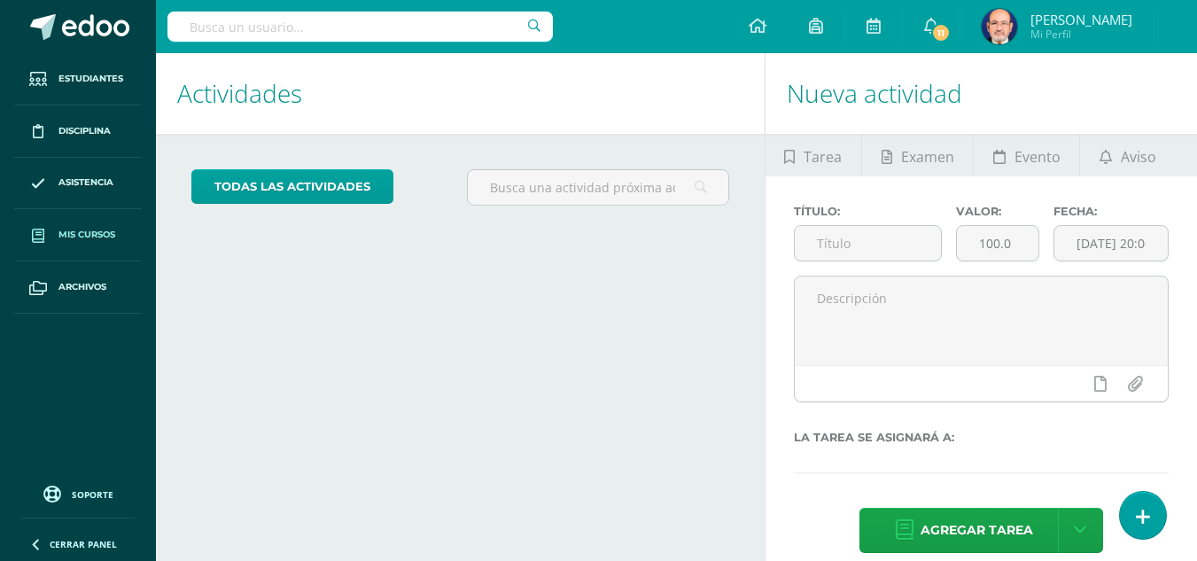
click at [97, 235] on span "Mis cursos" at bounding box center [86, 235] width 57 height 14
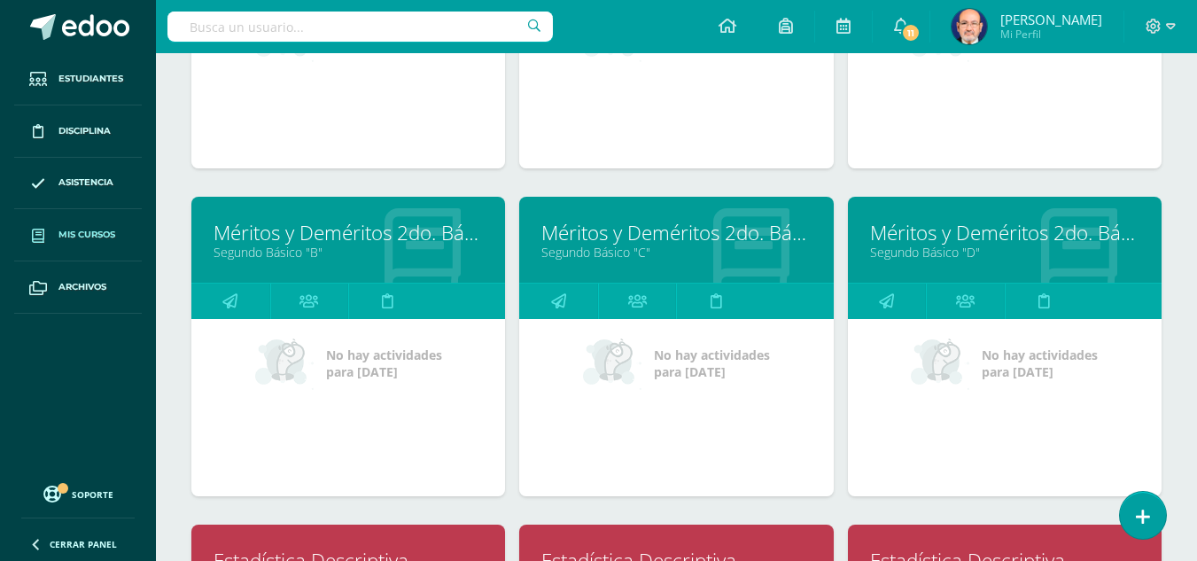
scroll to position [2215, 0]
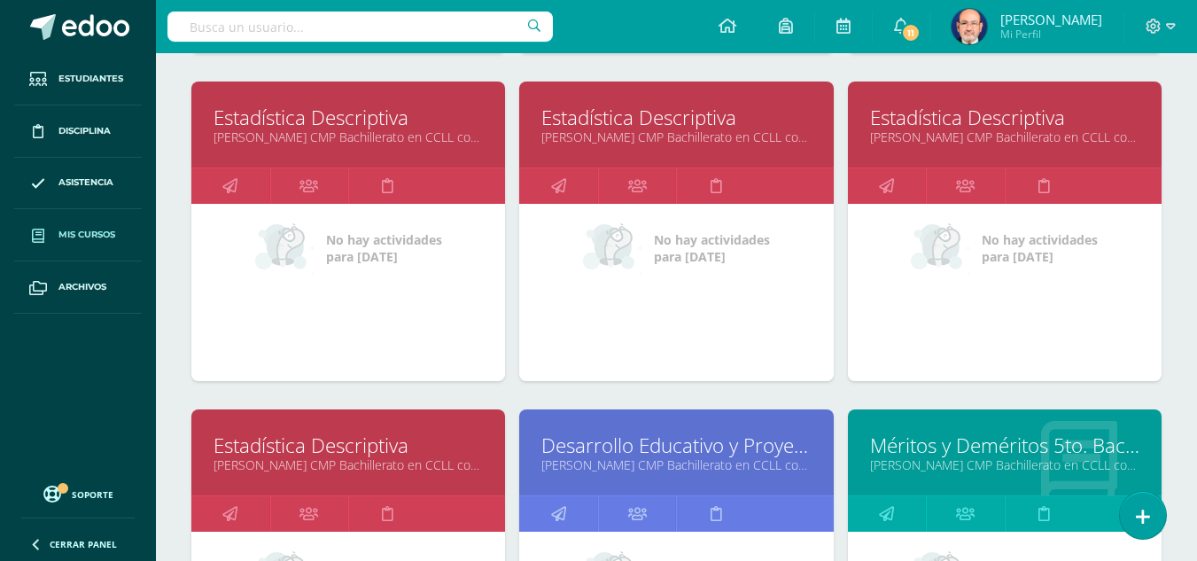
click at [689, 124] on link "Estadística Descriptiva" at bounding box center [675, 117] width 269 height 27
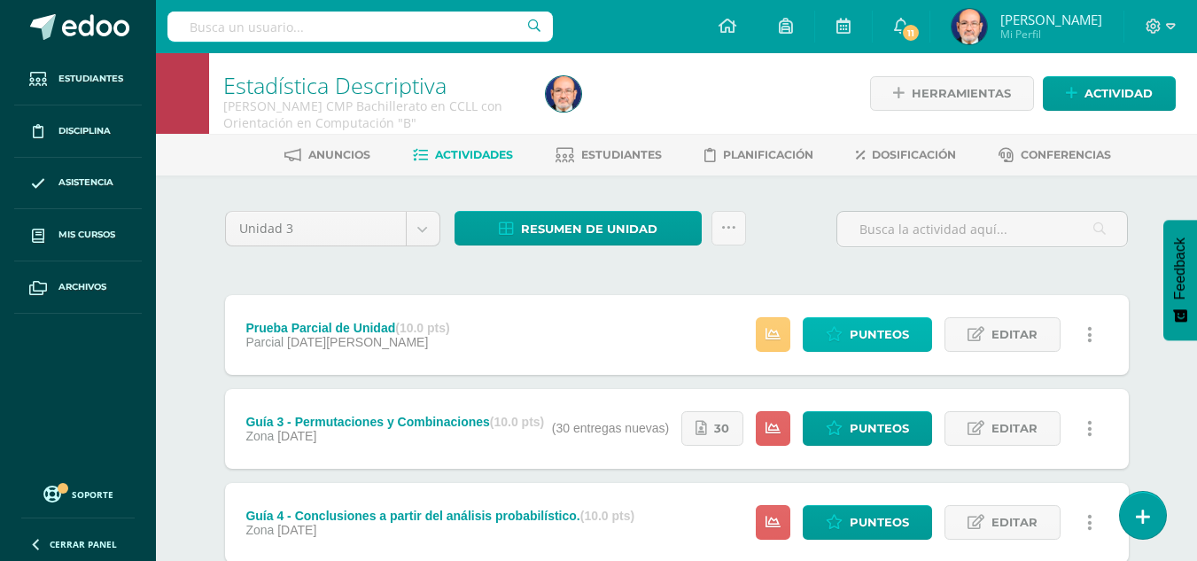
click at [869, 328] on span "Punteos" at bounding box center [879, 334] width 59 height 33
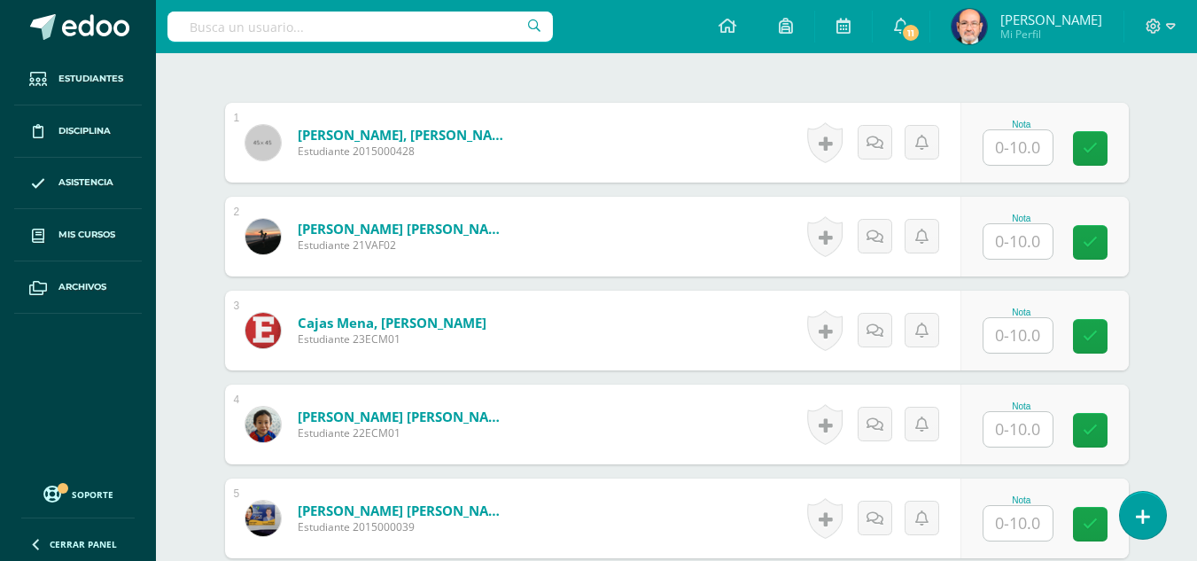
scroll to position [707, 0]
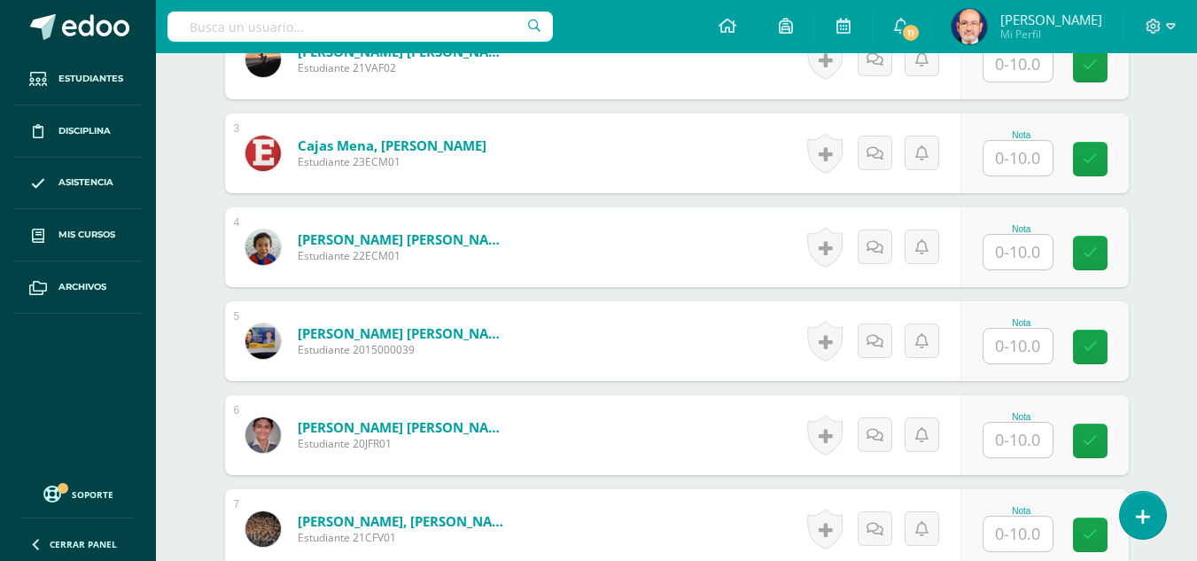
click at [1015, 439] on input "text" at bounding box center [1018, 440] width 69 height 35
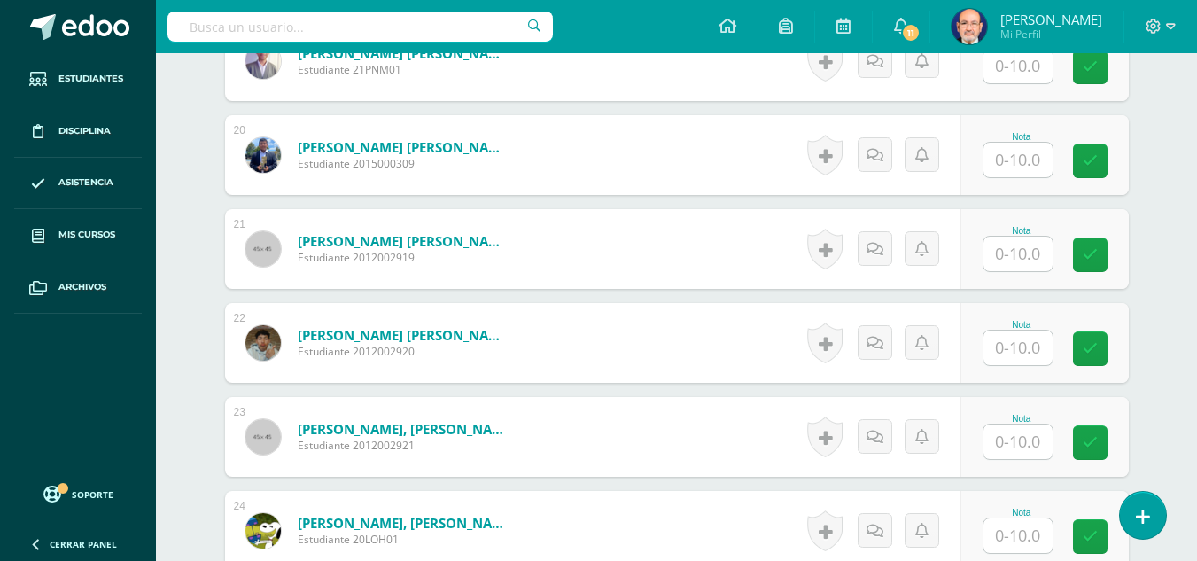
scroll to position [2657, 0]
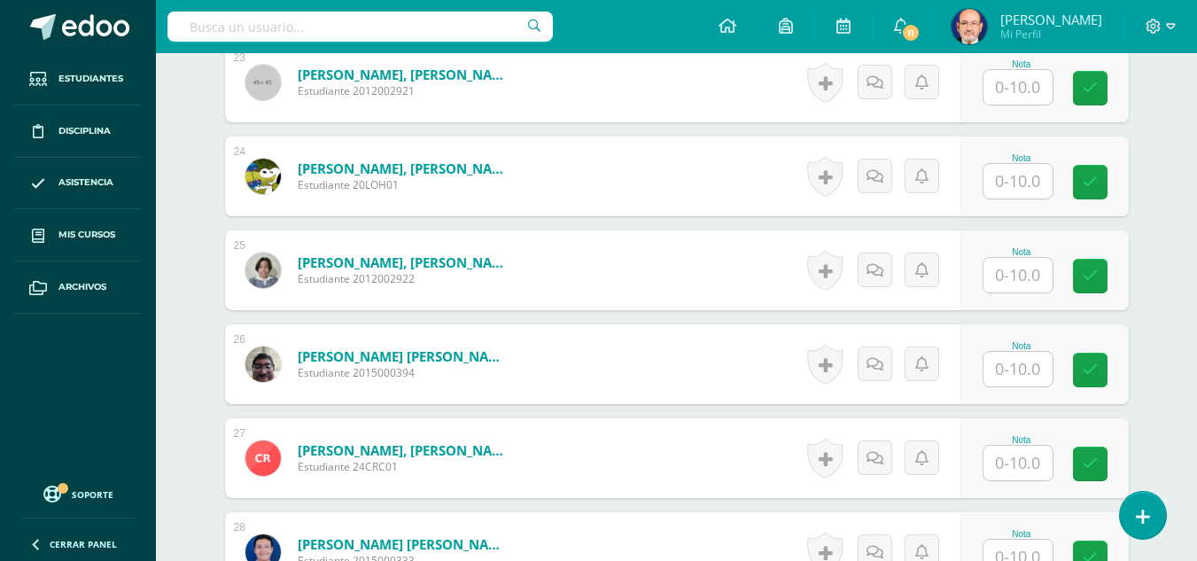
type input "8"
click at [1021, 276] on input "text" at bounding box center [1018, 275] width 69 height 35
type input "4"
click at [1016, 370] on input "text" at bounding box center [1027, 369] width 71 height 35
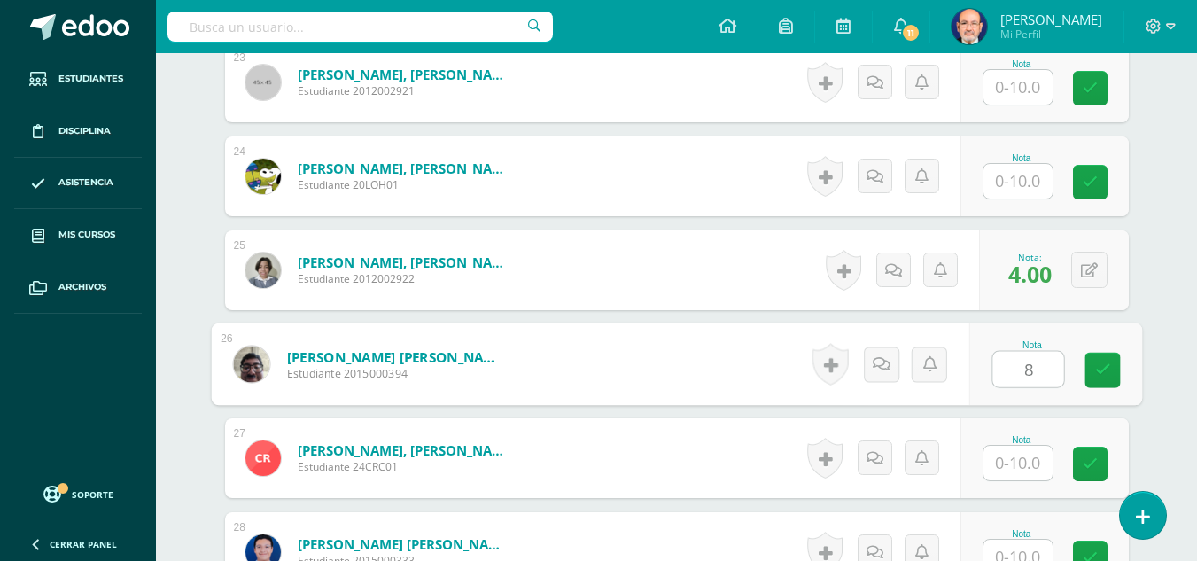
type input "8"
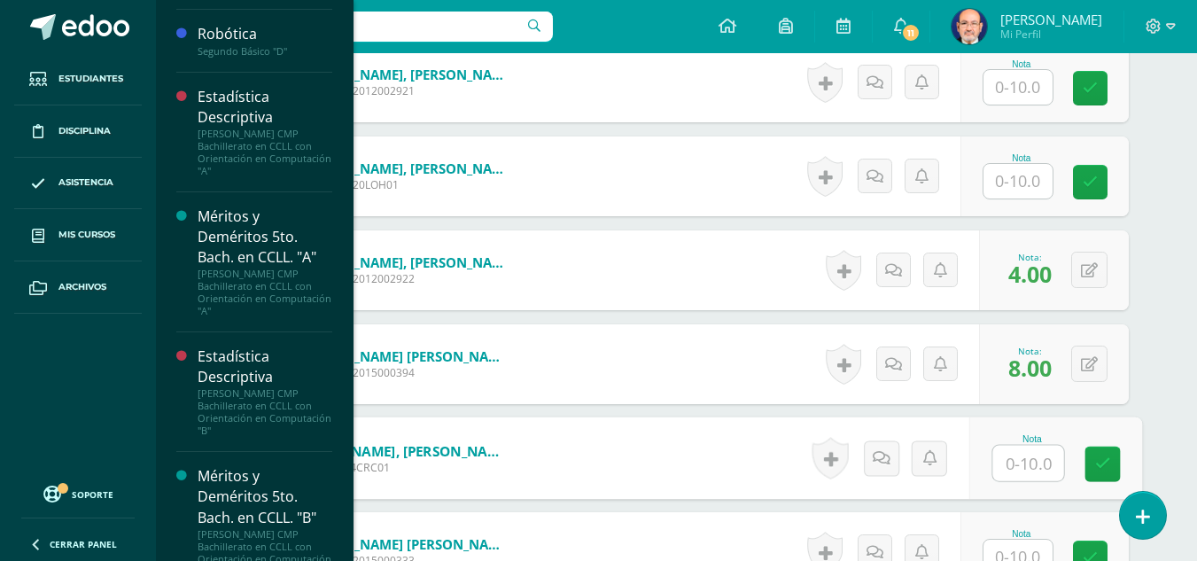
scroll to position [1239, 0]
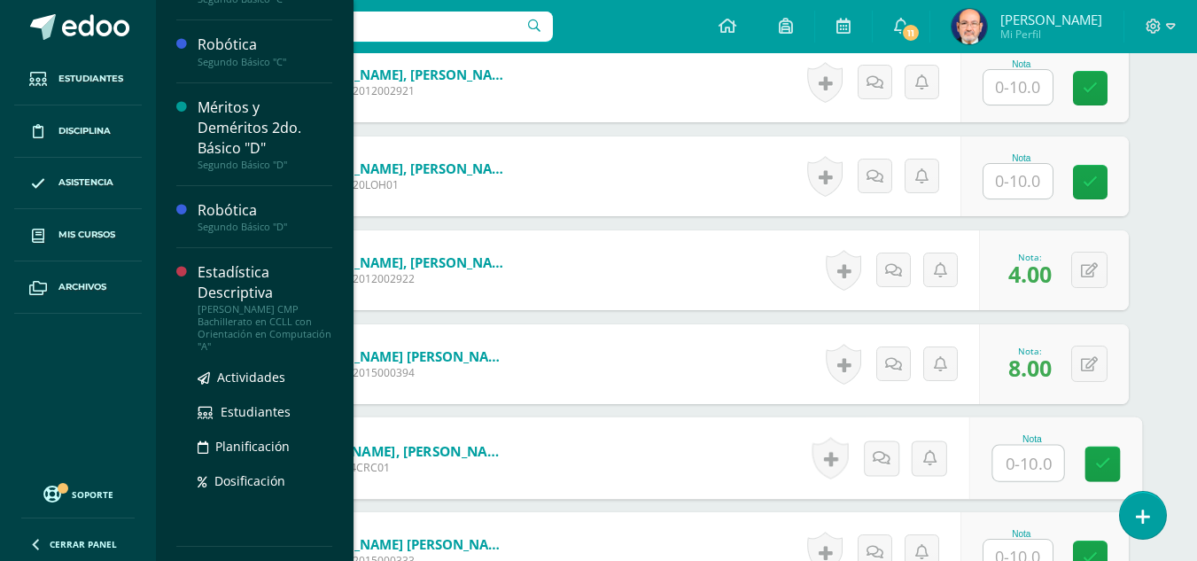
click at [232, 272] on div "Estadística Descriptiva" at bounding box center [265, 282] width 135 height 41
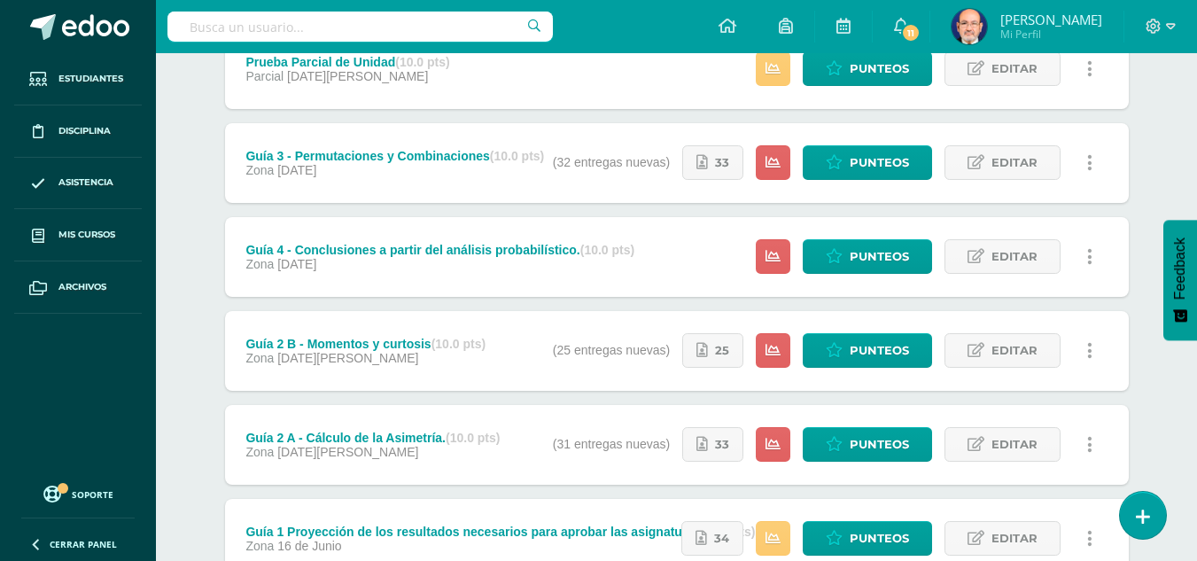
scroll to position [354, 0]
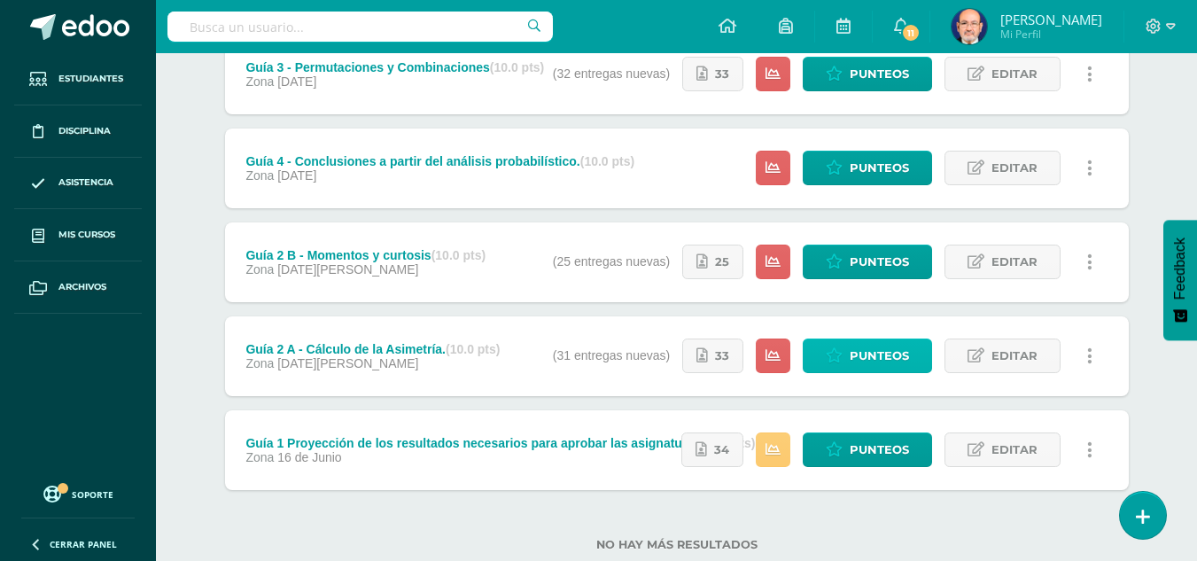
click at [872, 354] on span "Punteos" at bounding box center [879, 355] width 59 height 33
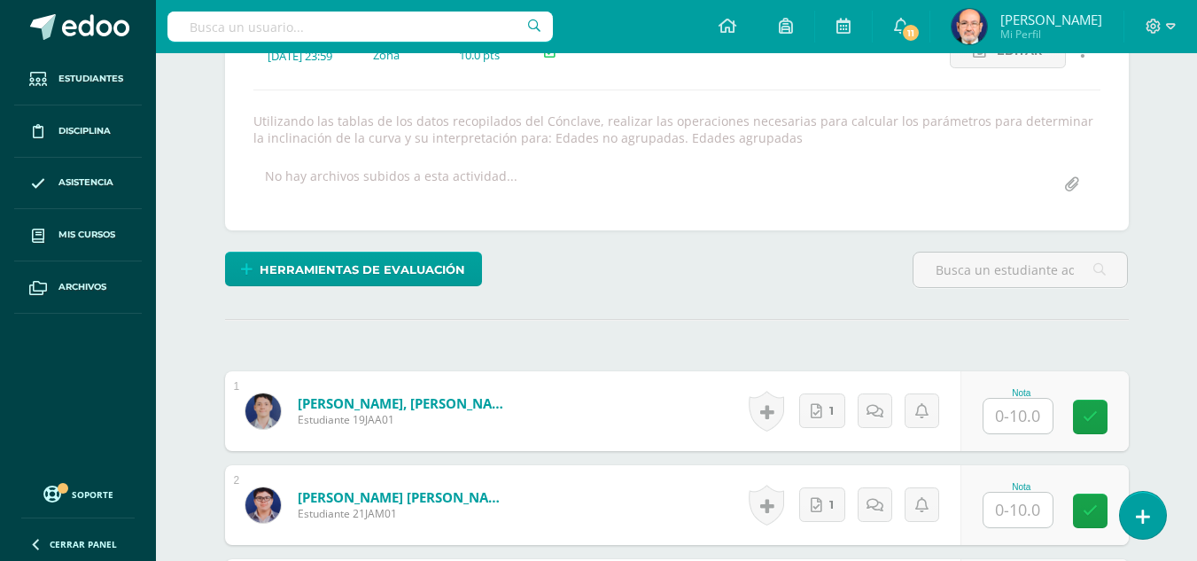
scroll to position [367, 0]
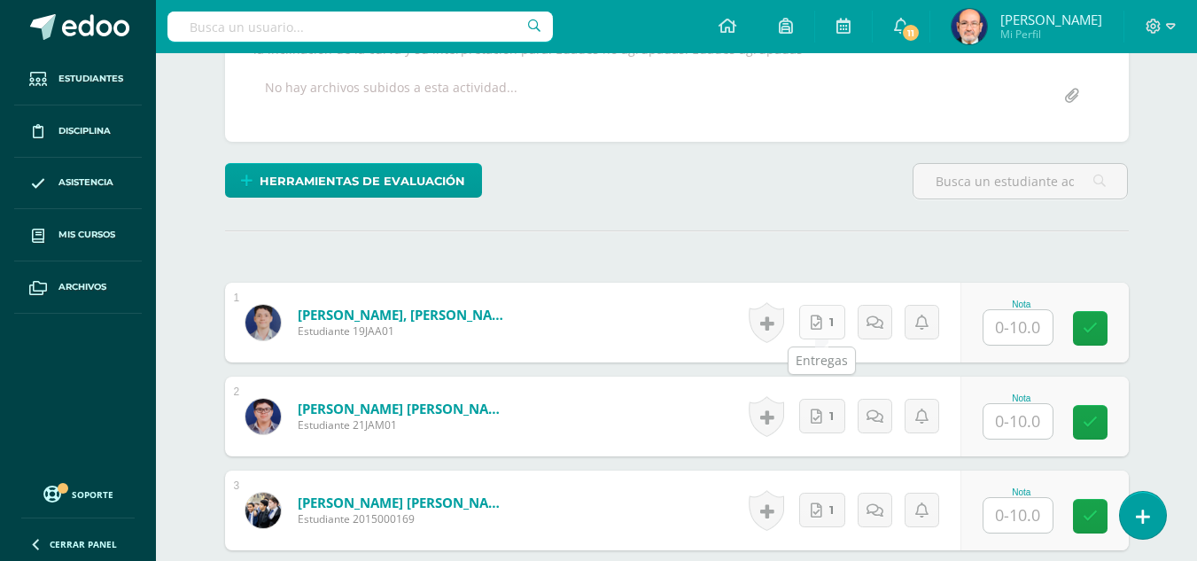
click at [822, 321] on icon at bounding box center [817, 322] width 12 height 15
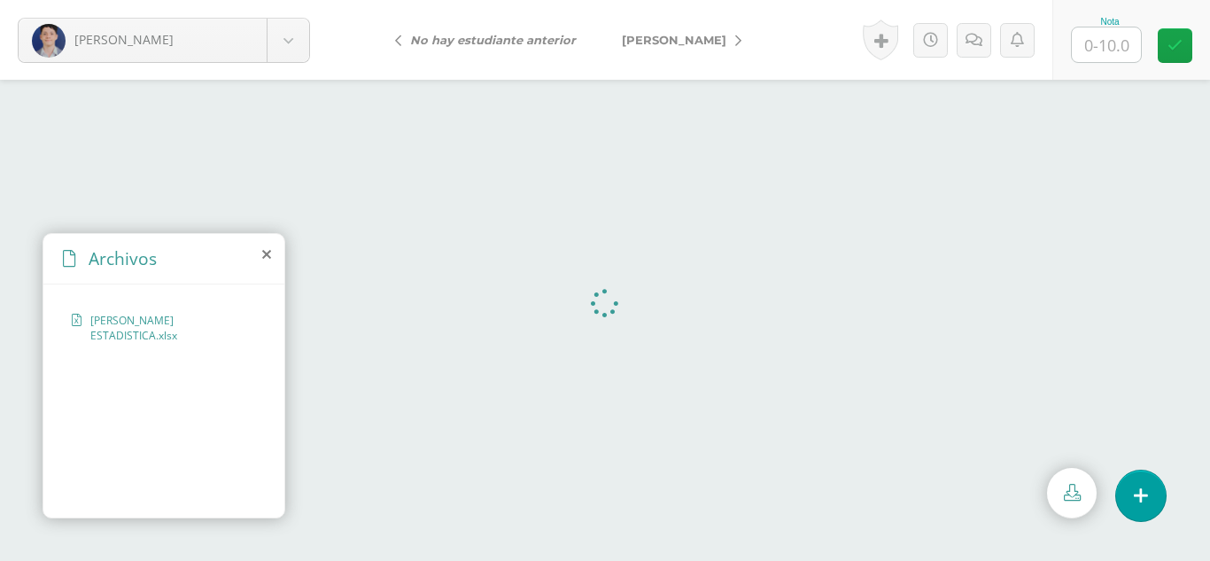
click at [263, 255] on icon at bounding box center [266, 254] width 9 height 14
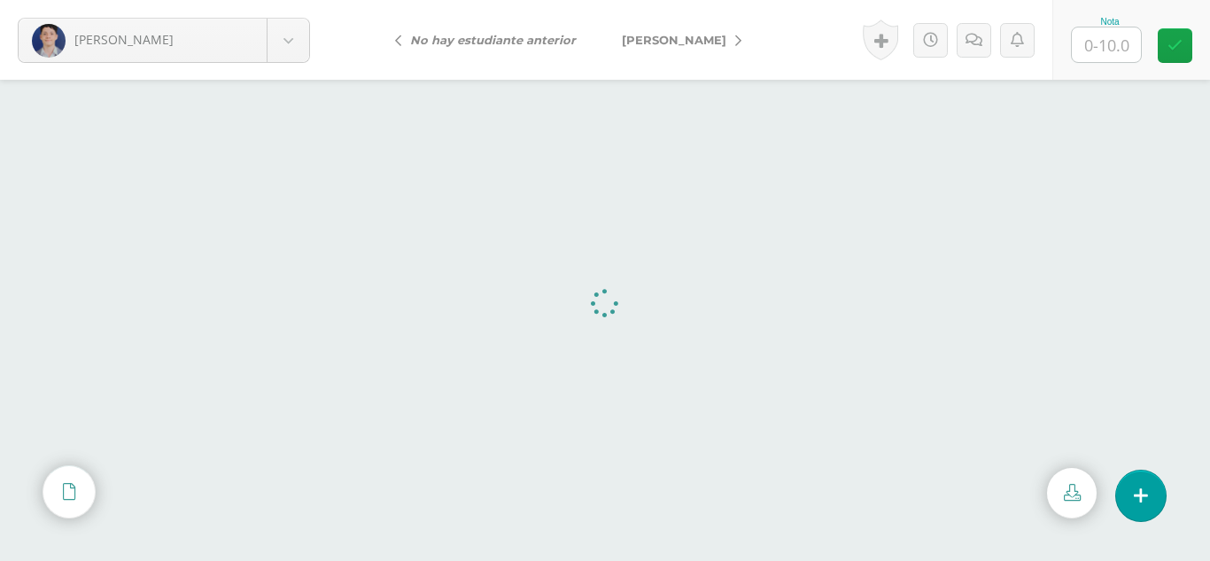
click at [1096, 51] on input "text" at bounding box center [1106, 44] width 69 height 35
type input "10"
click at [716, 42] on span "[PERSON_NAME]" at bounding box center [674, 40] width 105 height 14
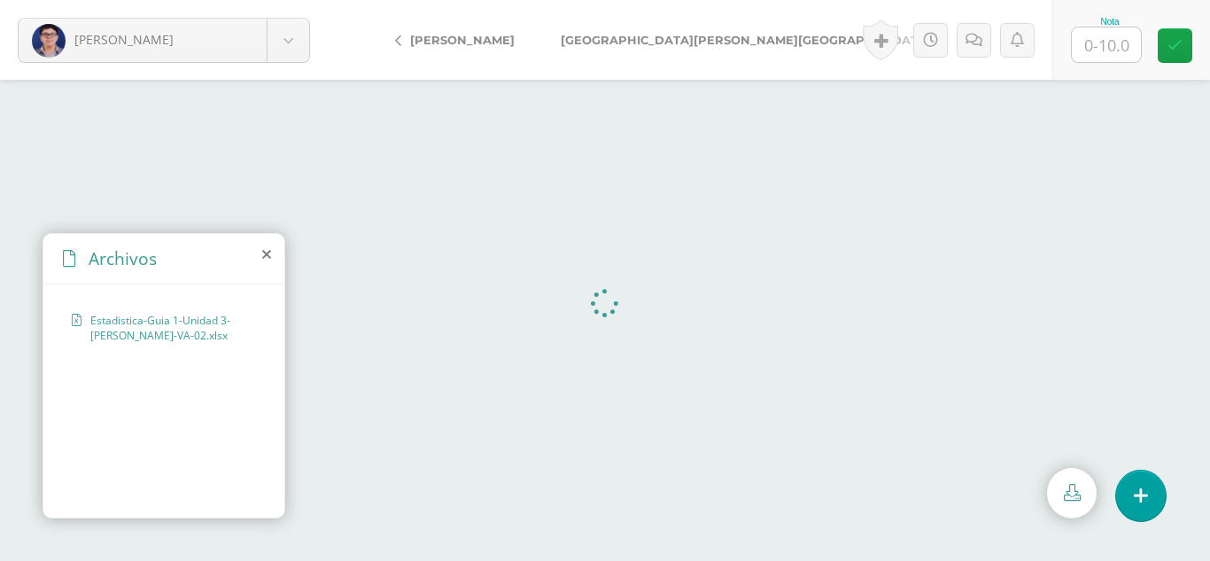
click at [269, 253] on icon at bounding box center [266, 254] width 9 height 14
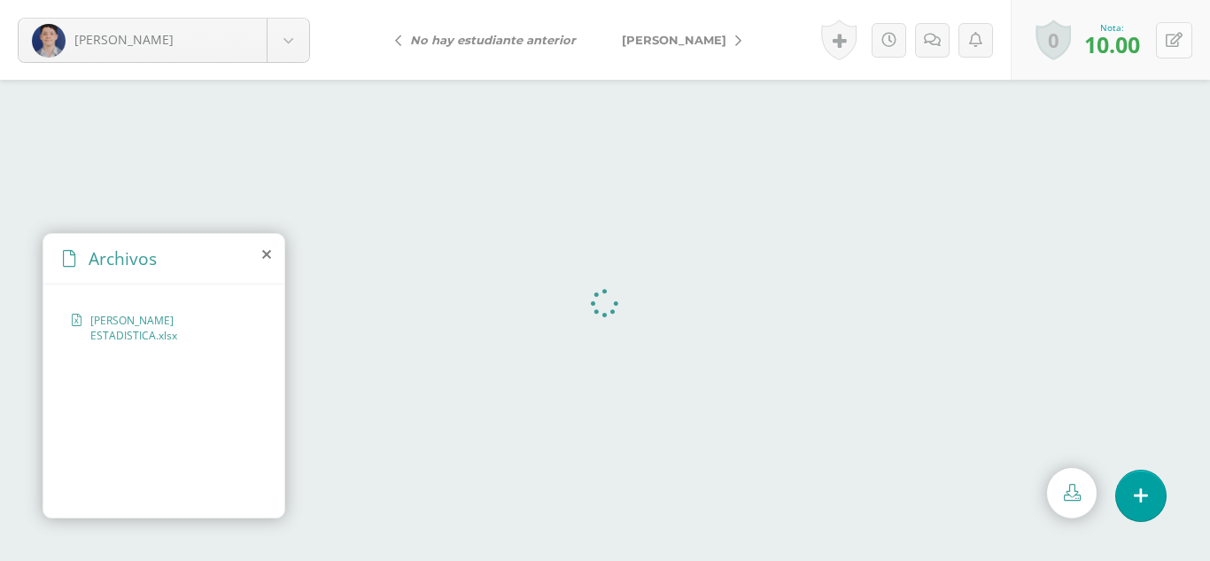
click at [1169, 43] on icon at bounding box center [1174, 40] width 17 height 15
type input "8"
click at [933, 40] on icon at bounding box center [930, 40] width 17 height 15
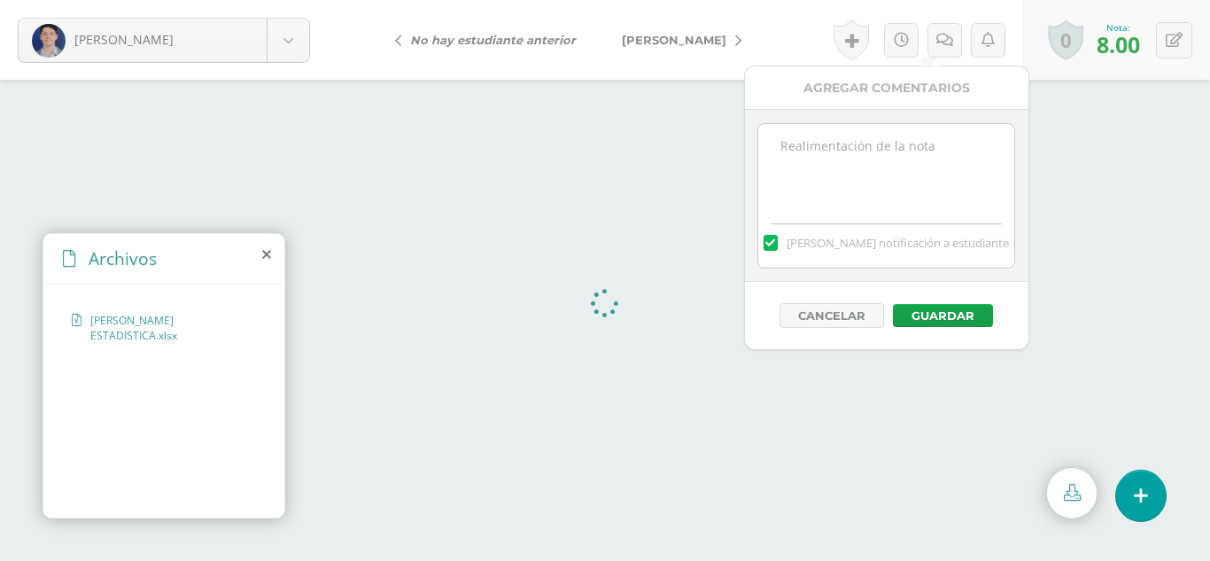
click at [823, 151] on textarea at bounding box center [887, 168] width 256 height 89
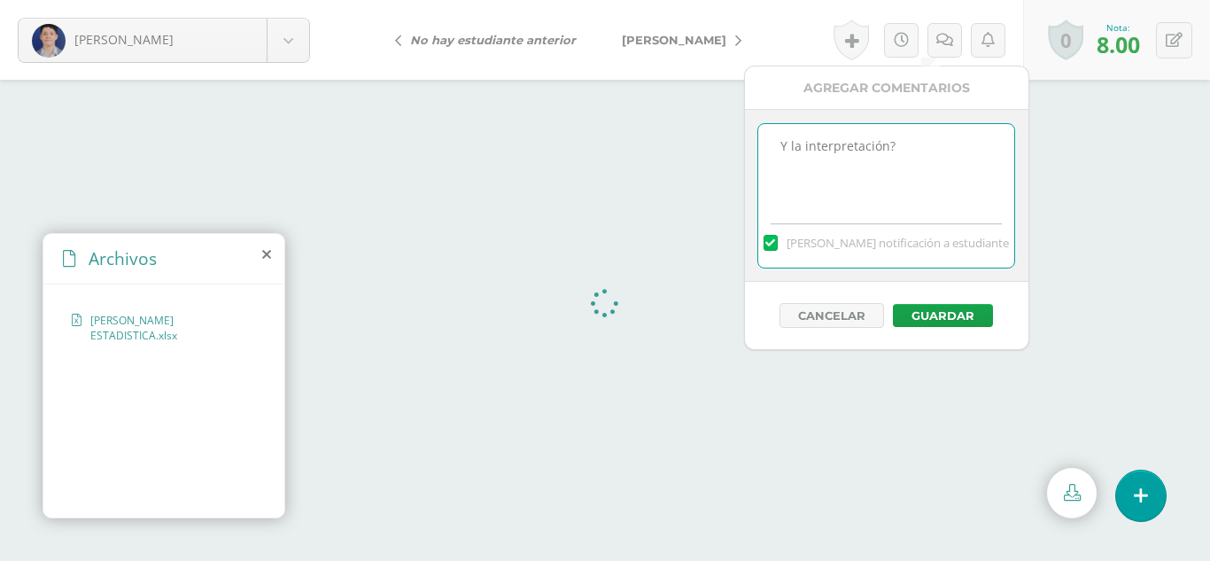
click at [782, 148] on textarea "Y la interpretación?" at bounding box center [887, 168] width 256 height 89
drag, startPoint x: 877, startPoint y: 140, endPoint x: 780, endPoint y: 141, distance: 97.5
click at [780, 141] on textarea "¿Y la interpretación?" at bounding box center [887, 168] width 256 height 89
type textarea "¿Y la interpretación?"
click at [946, 311] on button "Guardar" at bounding box center [943, 315] width 100 height 23
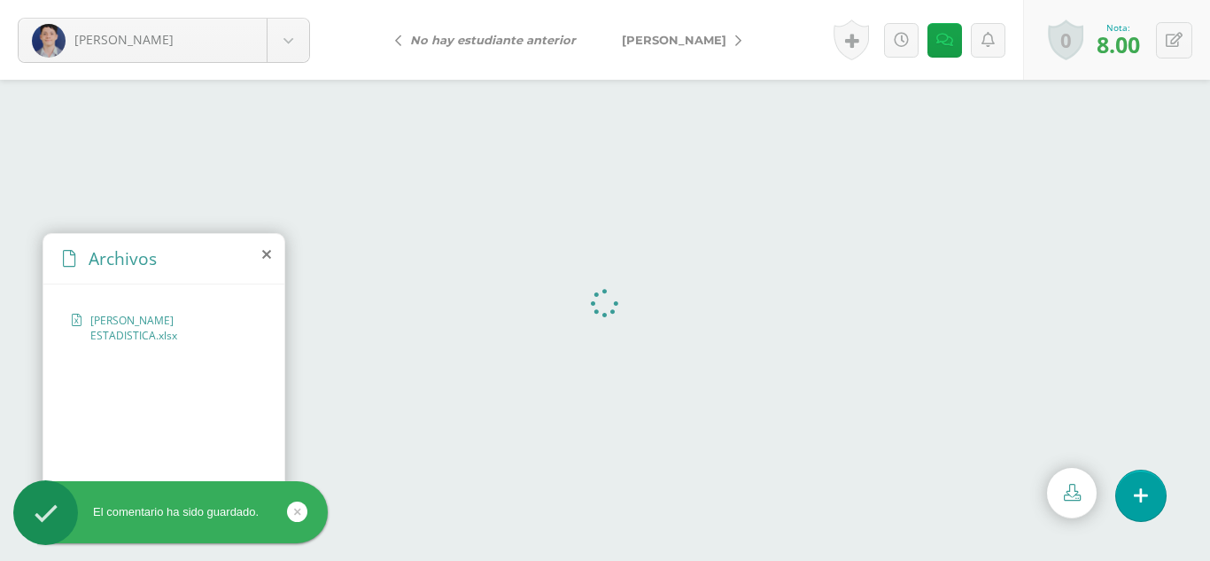
click at [707, 42] on span "[PERSON_NAME]" at bounding box center [674, 40] width 105 height 14
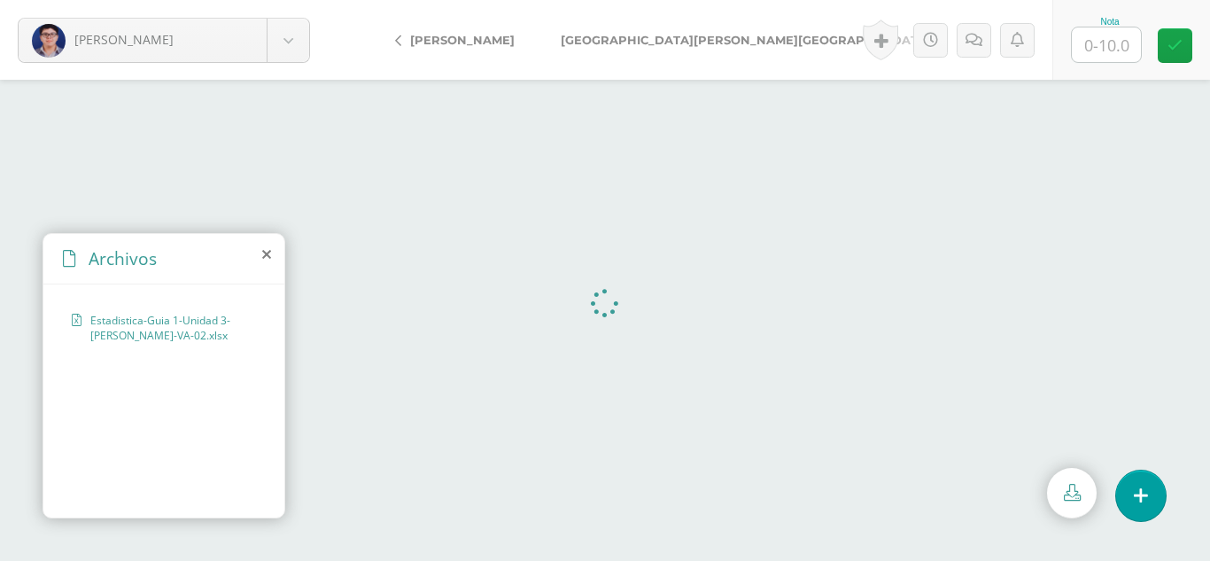
click at [1103, 43] on input "text" at bounding box center [1106, 44] width 69 height 35
type input "4"
click at [975, 48] on link at bounding box center [974, 40] width 35 height 35
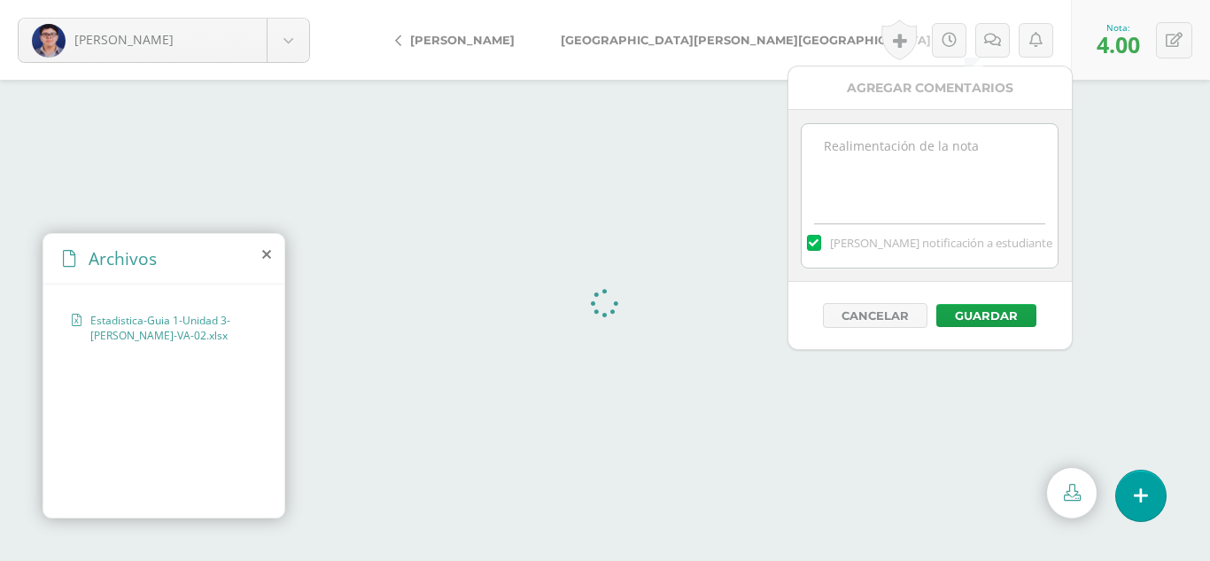
click at [859, 151] on textarea at bounding box center [930, 168] width 256 height 89
paste textarea "¿Y la interpretación?"
click at [836, 142] on textarea "¿Y la interpretación?" at bounding box center [930, 168] width 256 height 89
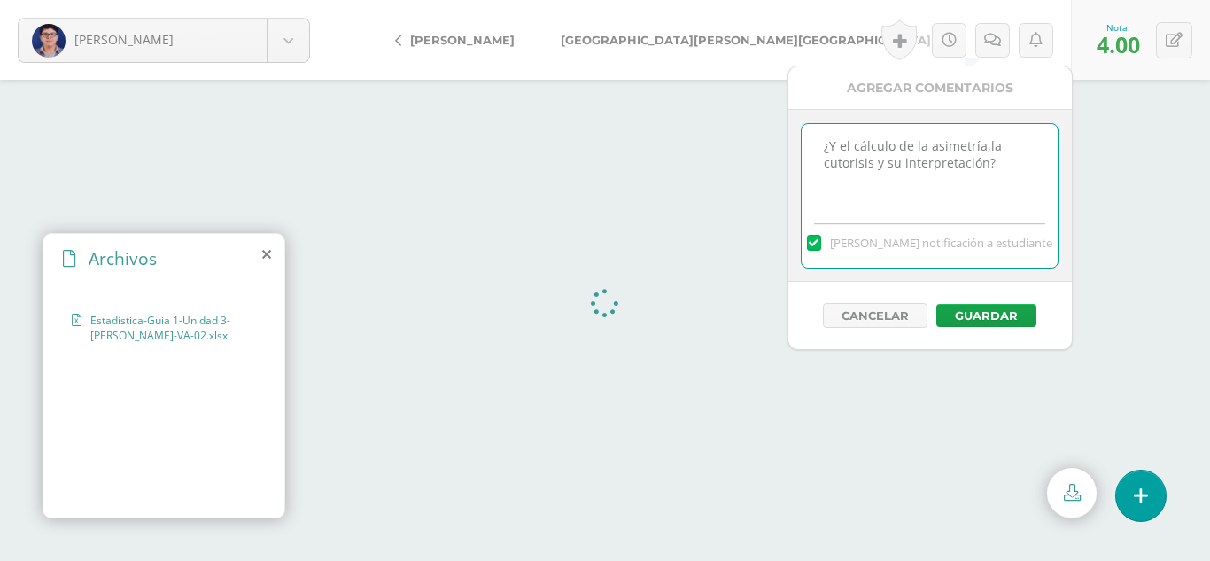
click at [837, 165] on textarea "¿Y el cálculo de la asimetría,la cutorisis y su interpretación?" at bounding box center [930, 168] width 256 height 89
type textarea "¿Y el cálculo de la asimetría,la curtorisis y su interpretación?"
